Goal: Task Accomplishment & Management: Use online tool/utility

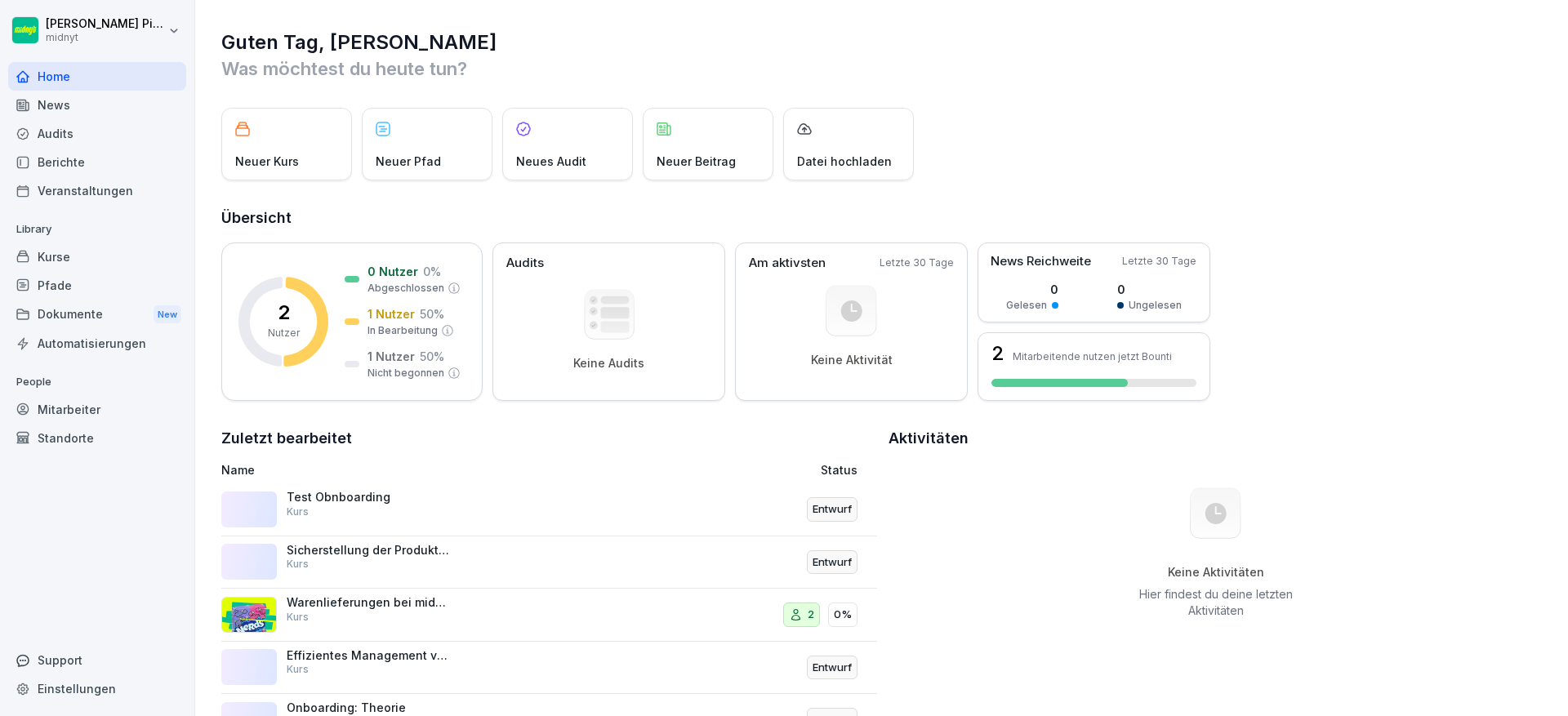
click at [126, 42] on html "[PERSON_NAME] midnyt Home News Audits Berichte Veranstaltungen Library Kurse Pf…" at bounding box center [784, 358] width 1568 height 716
click at [145, 187] on html "[PERSON_NAME] midnyt Home News Audits Berichte Veranstaltungen Library Kurse Pf…" at bounding box center [784, 358] width 1568 height 716
click at [298, 127] on div "Neuer Kurs" at bounding box center [286, 144] width 131 height 73
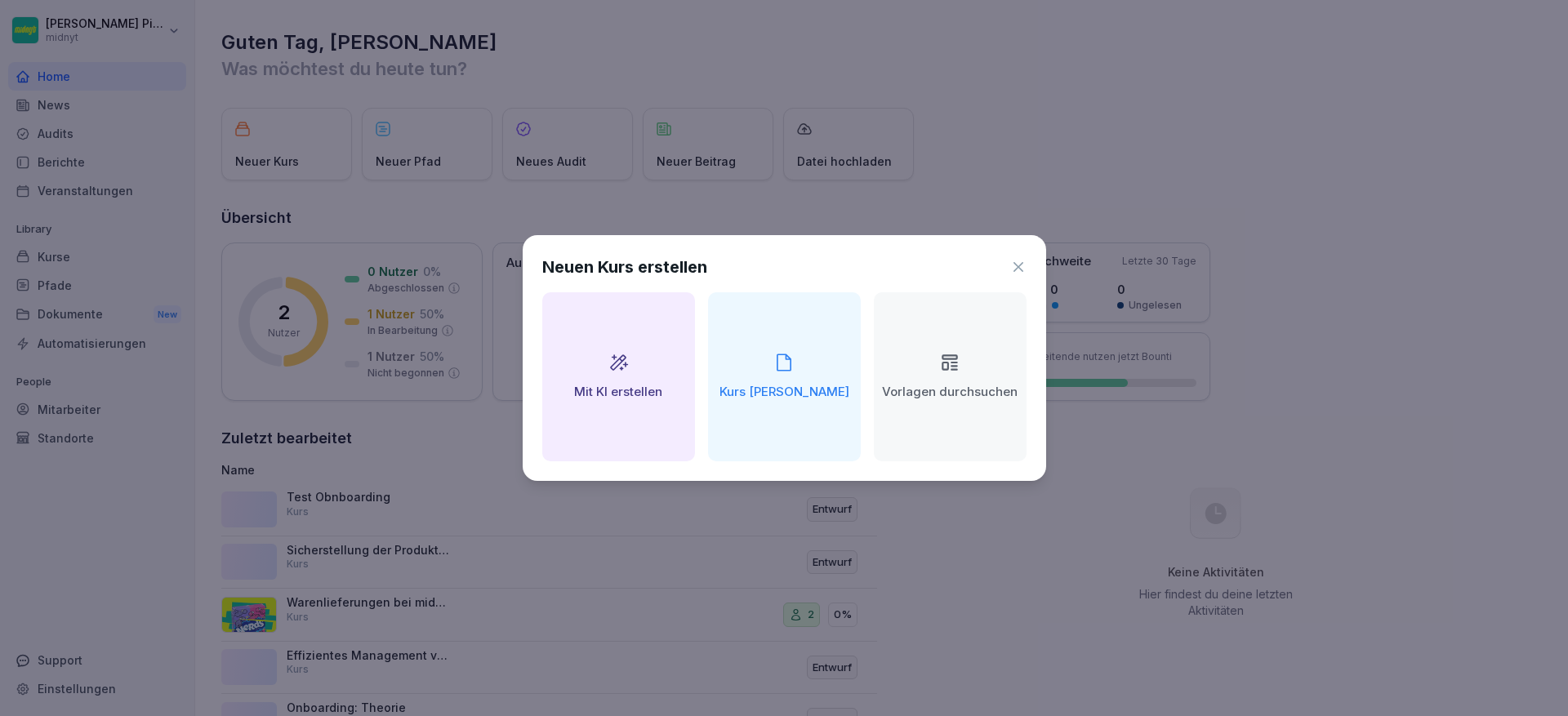
click at [822, 395] on h2 "Kurs [PERSON_NAME]" at bounding box center [785, 392] width 130 height 19
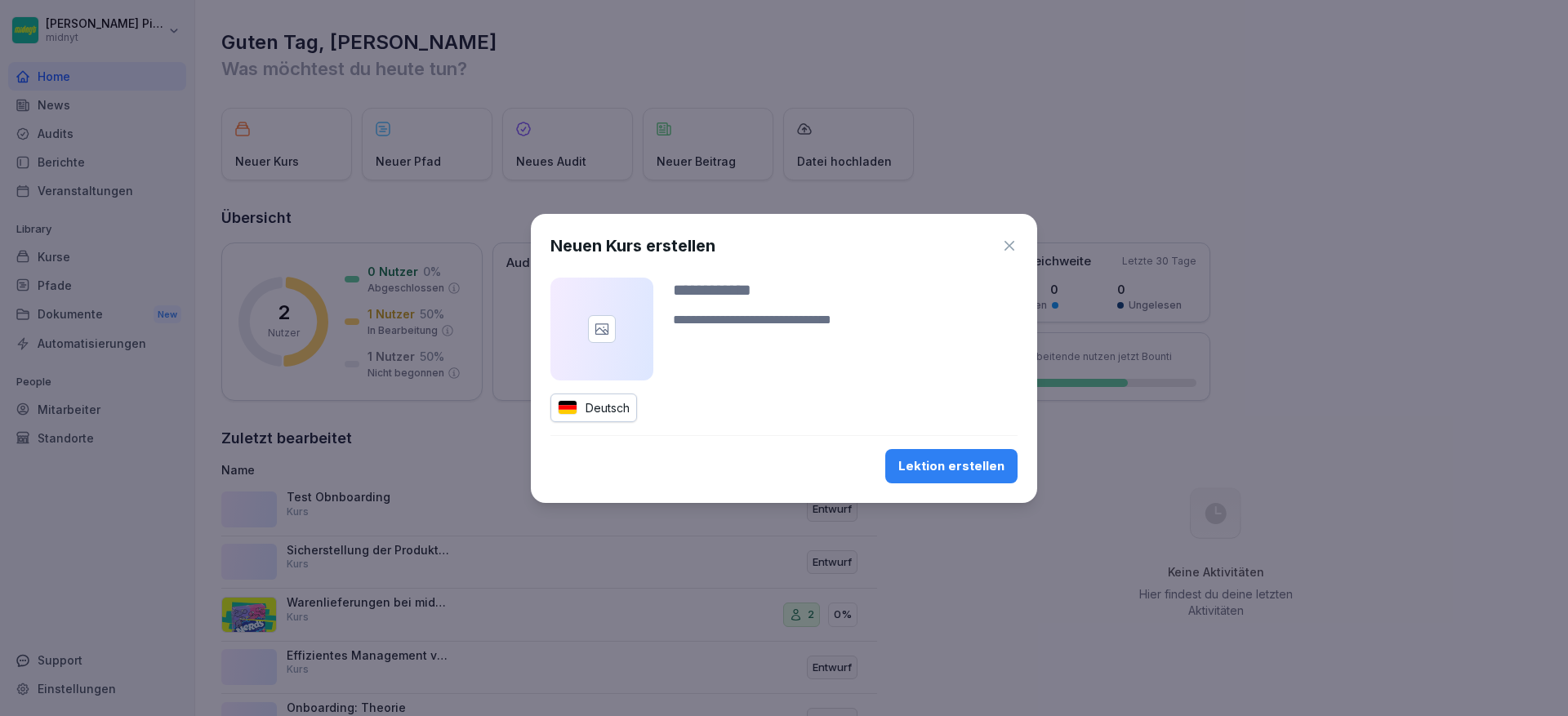
click at [1003, 250] on icon "button" at bounding box center [1010, 246] width 16 height 16
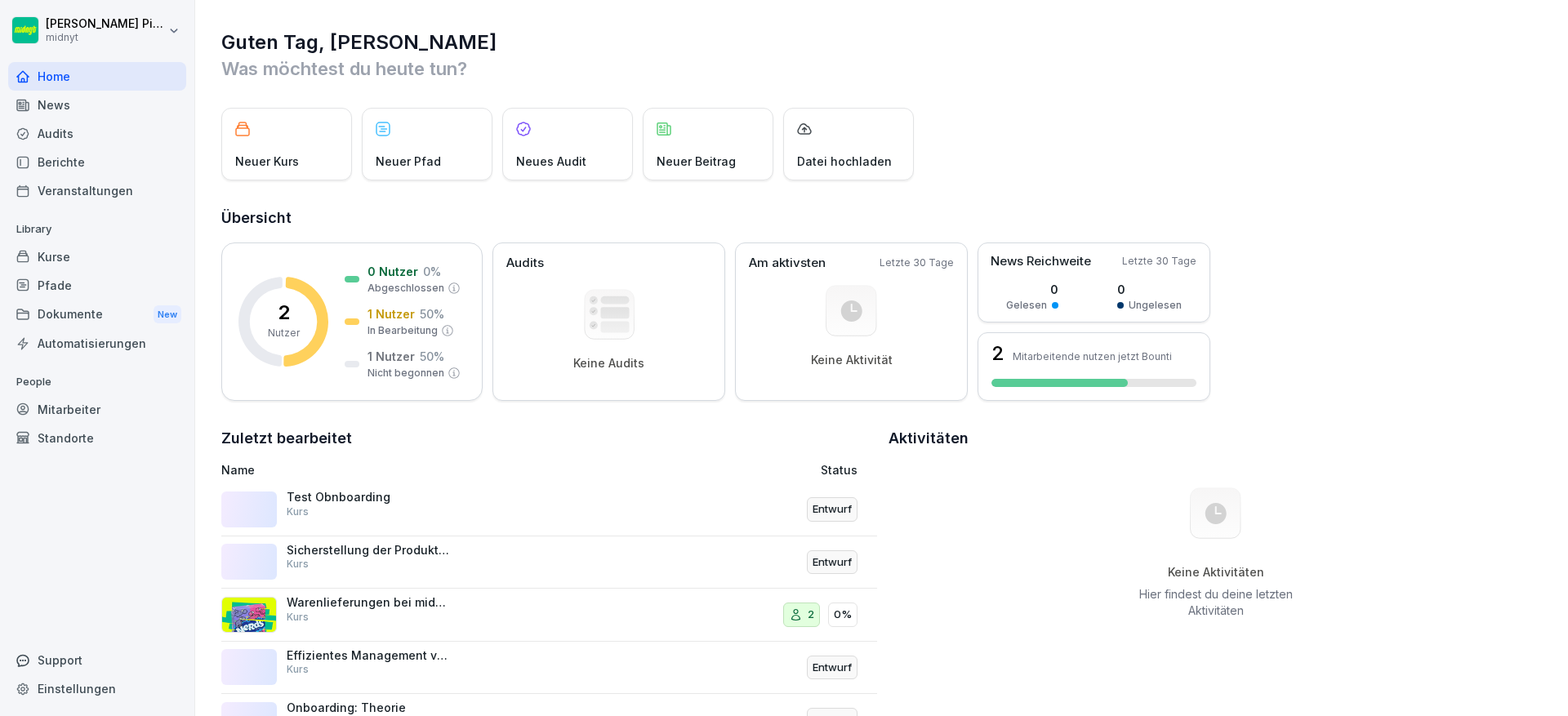
click at [303, 158] on div "Neuer Kurs" at bounding box center [286, 144] width 131 height 73
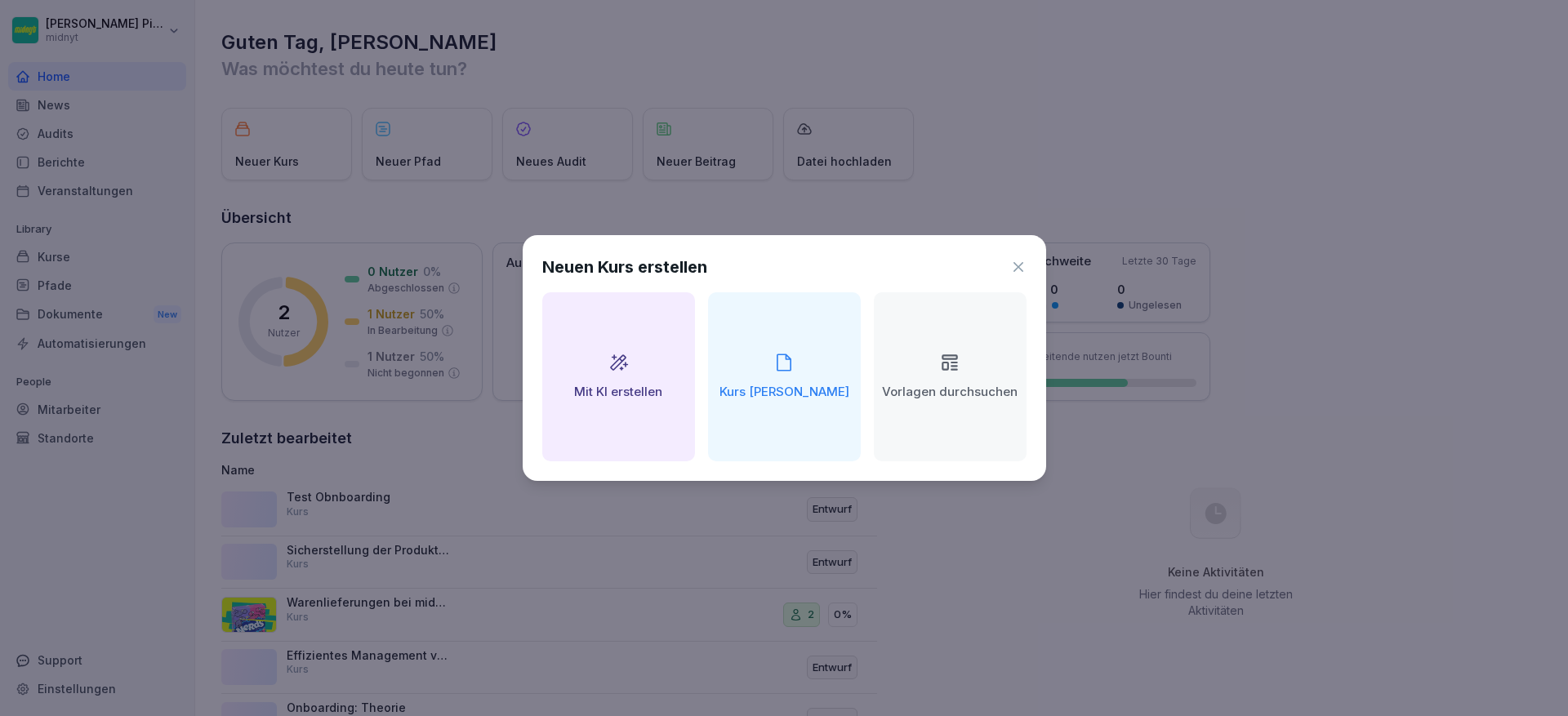
click at [625, 380] on div "Mit KI erstellen" at bounding box center [618, 377] width 153 height 169
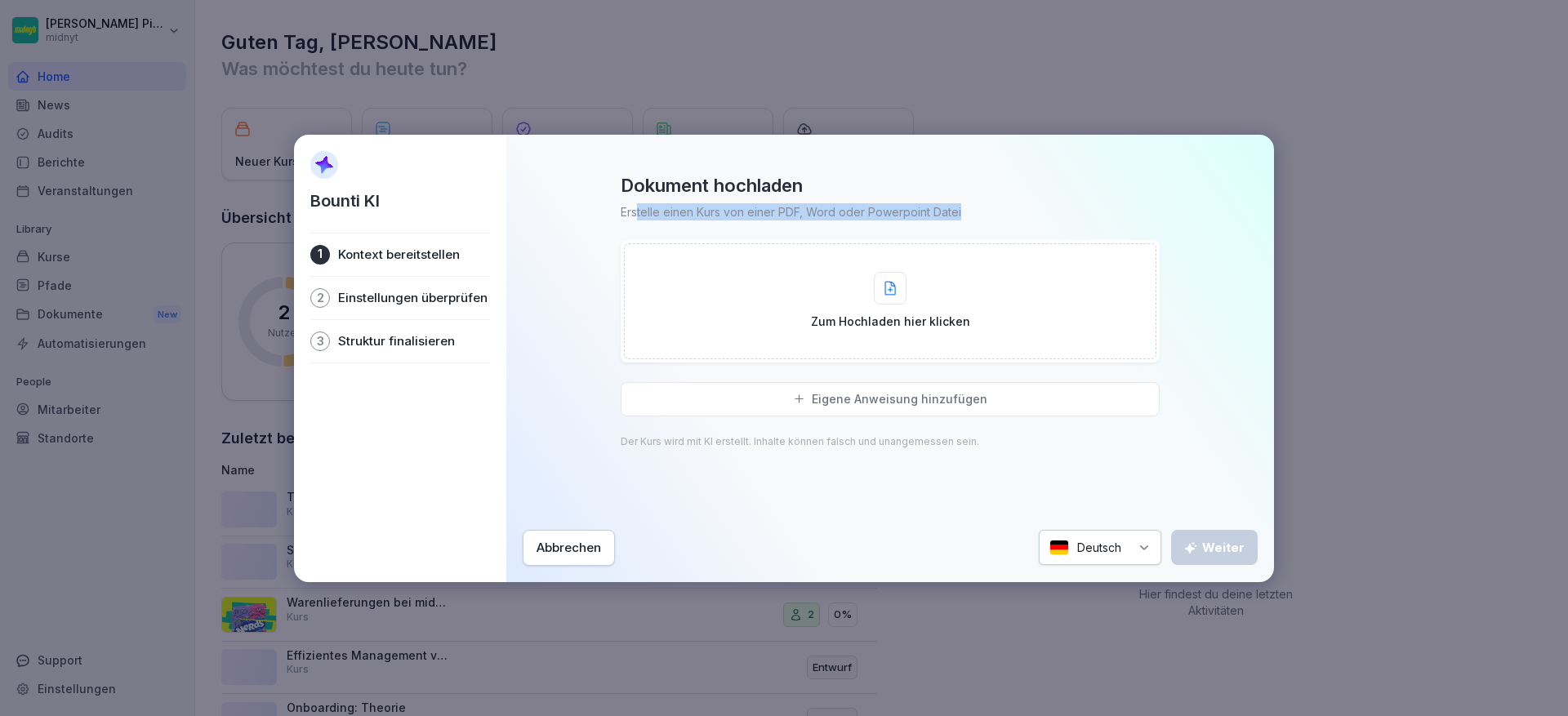
drag, startPoint x: 638, startPoint y: 208, endPoint x: 842, endPoint y: 229, distance: 205.1
click at [842, 229] on div "Dokument hochladen Erstelle einen Kurs von einer PDF, Word oder Powerpoint Date…" at bounding box center [890, 342] width 735 height 336
click at [1085, 221] on div "Dokument hochladen Erstelle einen Kurs von einer PDF, Word oder Powerpoint Date…" at bounding box center [890, 342] width 735 height 336
click at [953, 406] on div "Eigene Anweisung hinzufügen" at bounding box center [890, 400] width 539 height 35
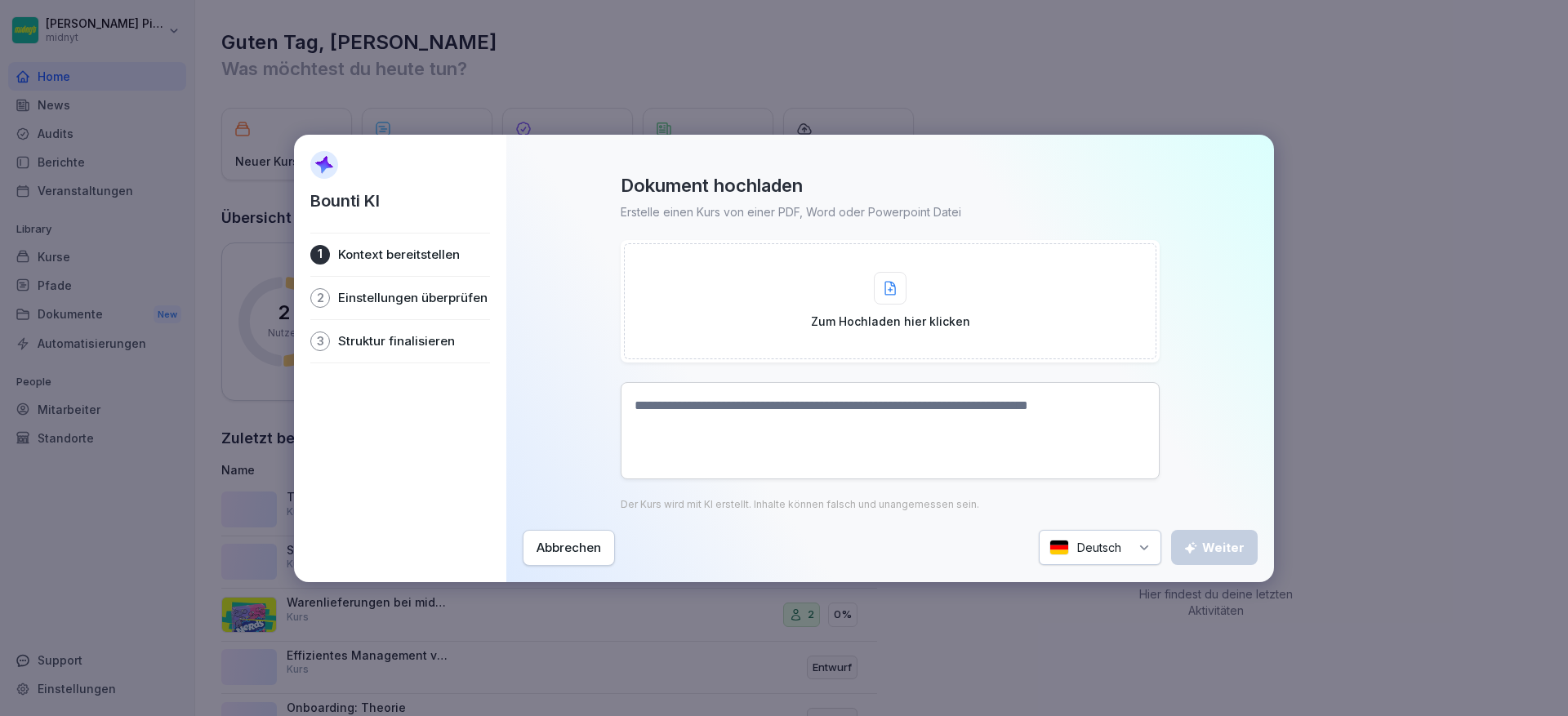
drag, startPoint x: 686, startPoint y: 421, endPoint x: 1039, endPoint y: 418, distance: 353.0
click at [1039, 418] on textarea at bounding box center [890, 431] width 539 height 97
click at [584, 545] on div "Abbrechen" at bounding box center [569, 548] width 64 height 18
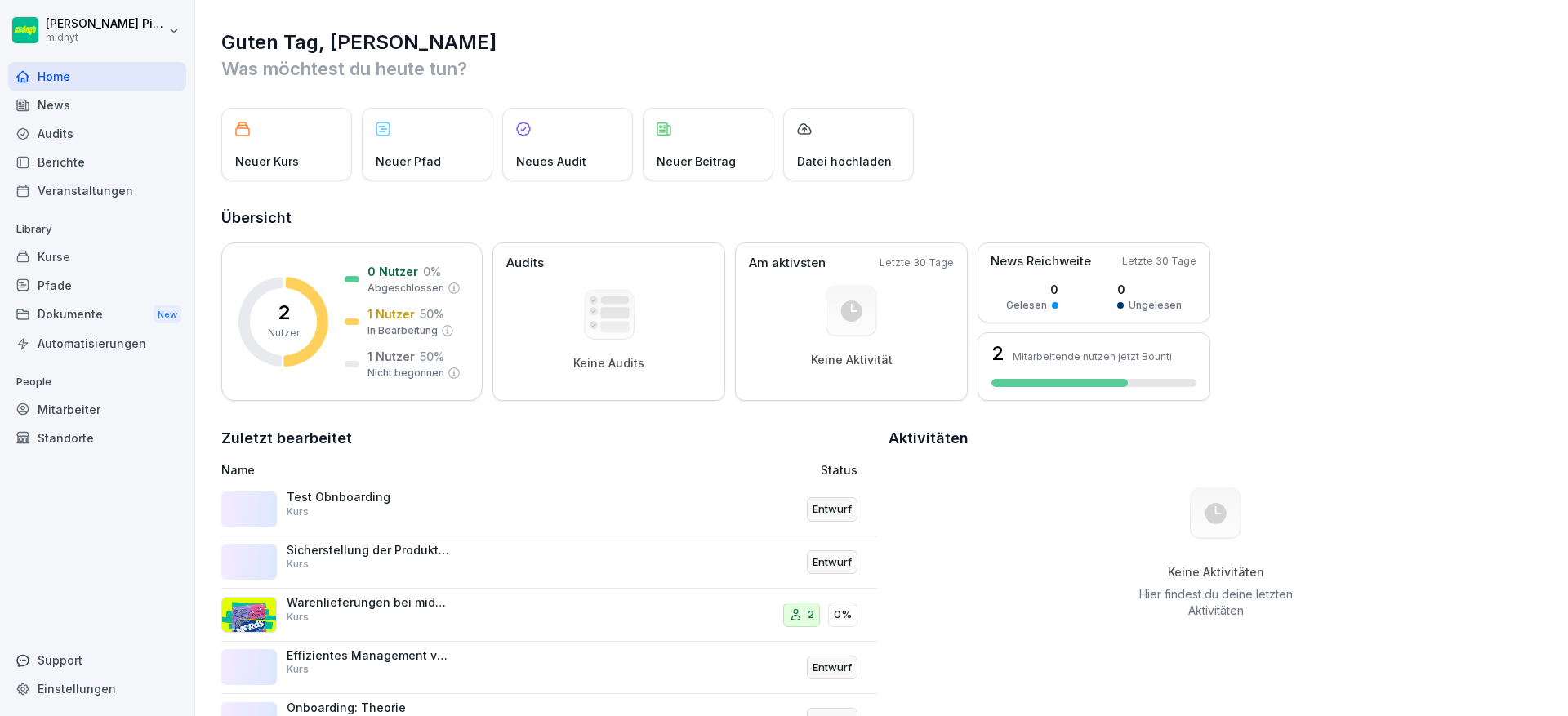
click at [46, 426] on div "Standorte" at bounding box center [97, 438] width 178 height 29
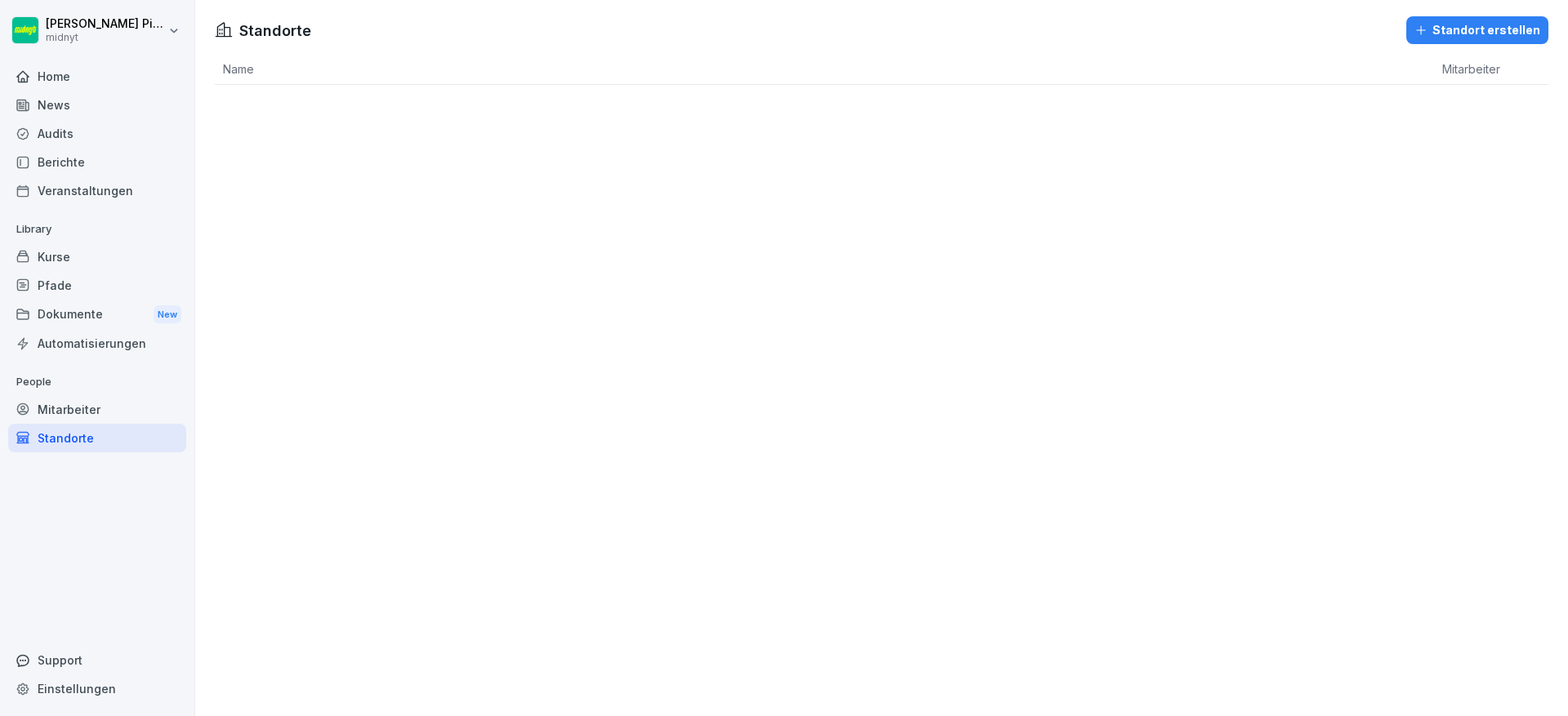
click at [52, 417] on div "Mitarbeiter" at bounding box center [97, 409] width 178 height 29
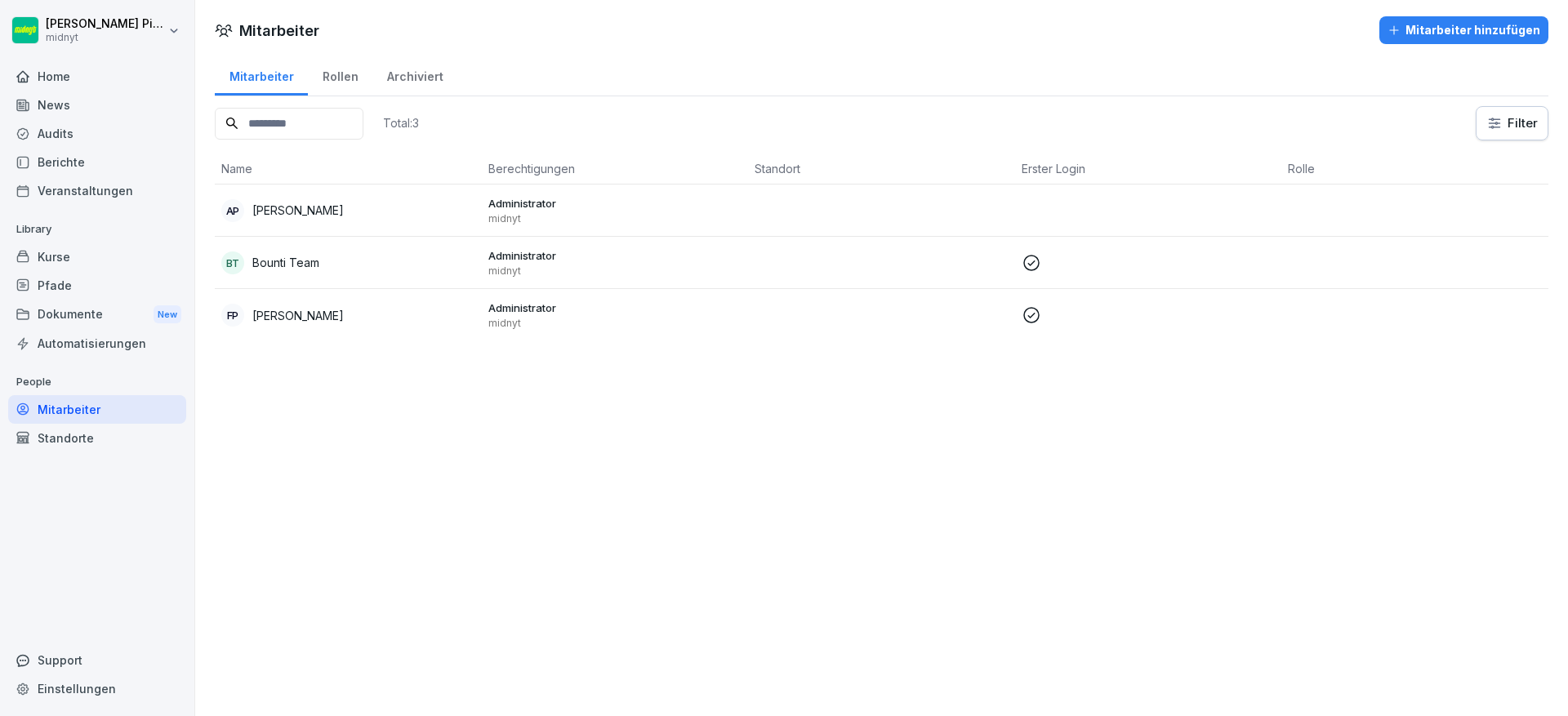
click at [61, 419] on div "Mitarbeiter" at bounding box center [97, 409] width 178 height 29
